Goal: Check status: Check status

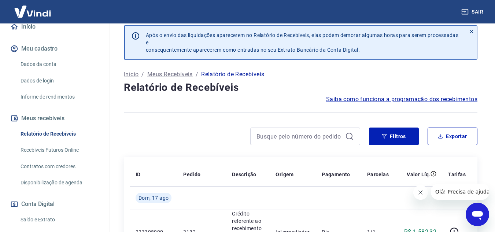
scroll to position [110, 0]
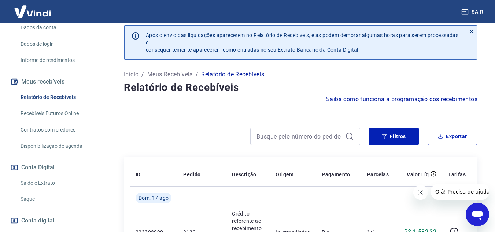
click at [36, 191] on link "Saldo e Extrato" at bounding box center [59, 183] width 83 height 15
